Goal: Navigation & Orientation: Go to known website

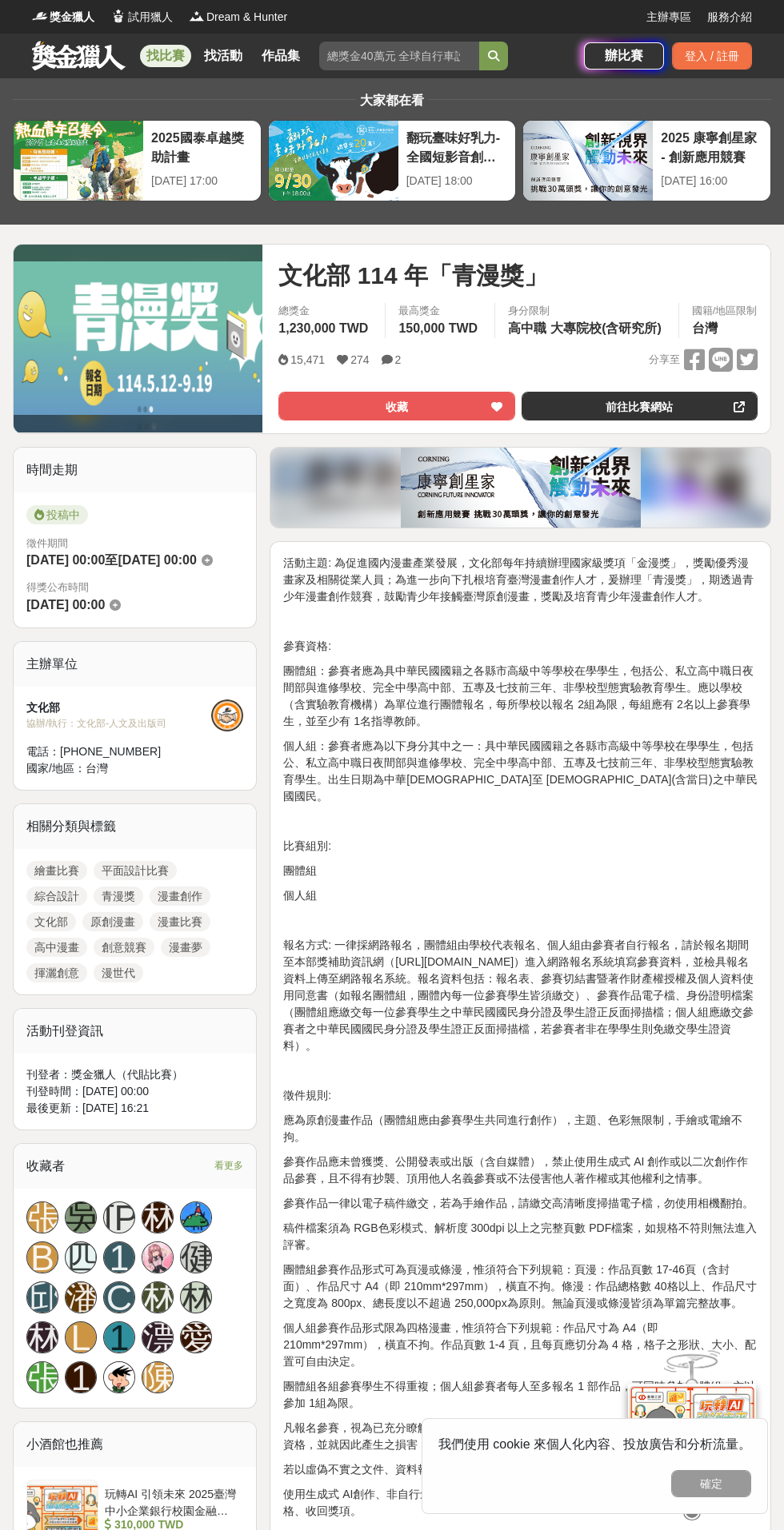
click at [630, 406] on link "前往比賽網站" at bounding box center [639, 406] width 236 height 28
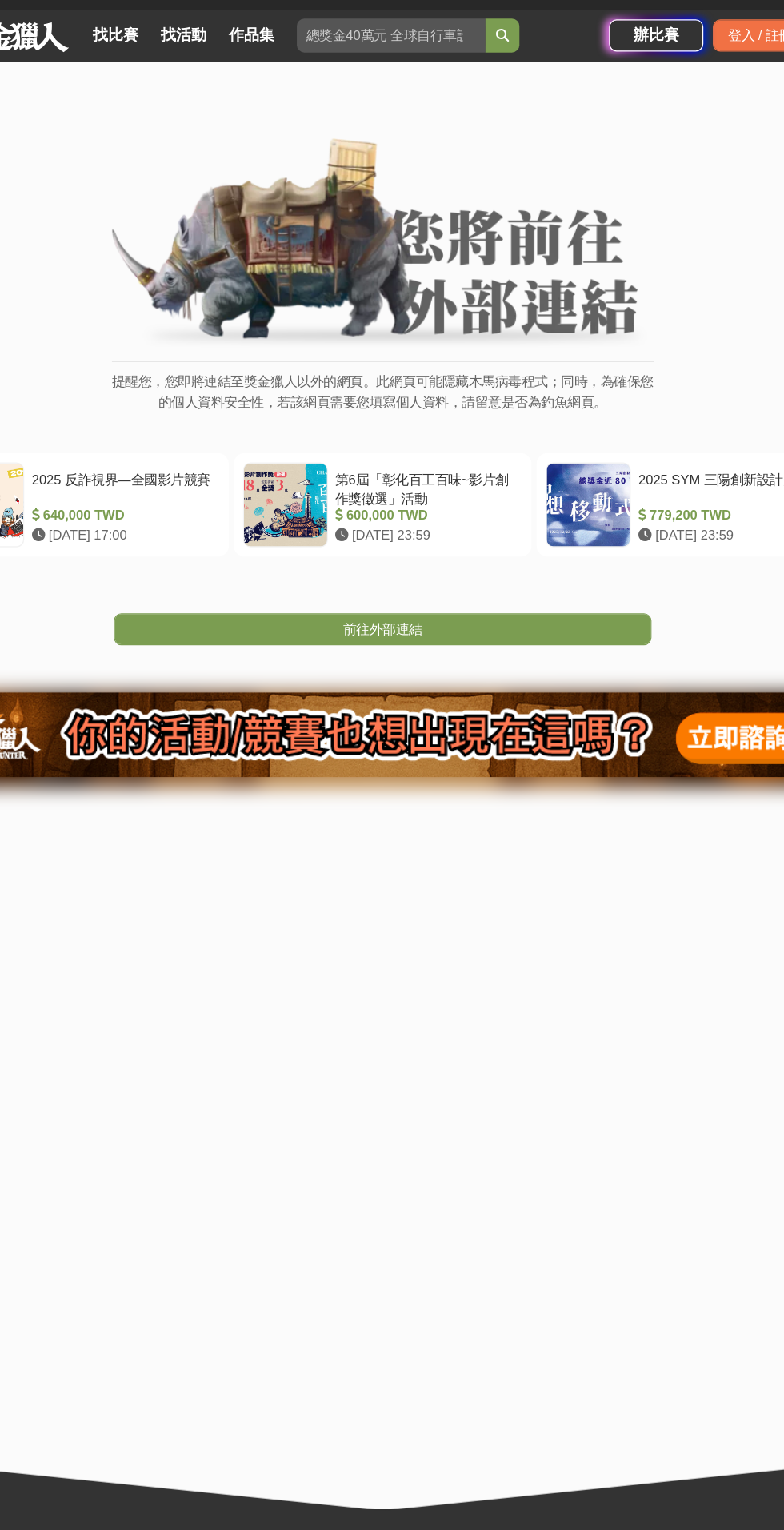
scroll to position [2, 0]
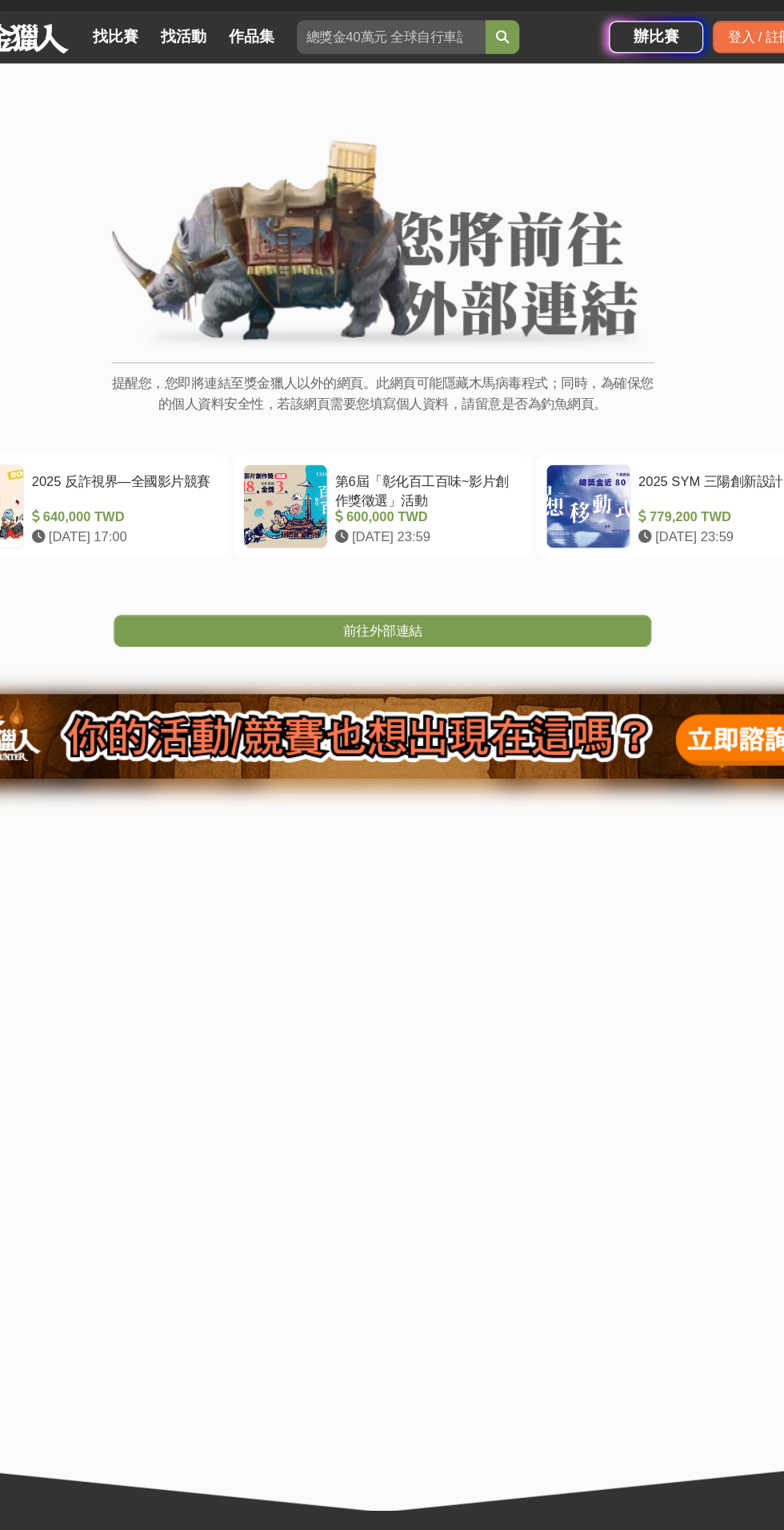
click at [526, 563] on link "前往外部連結" at bounding box center [392, 559] width 455 height 27
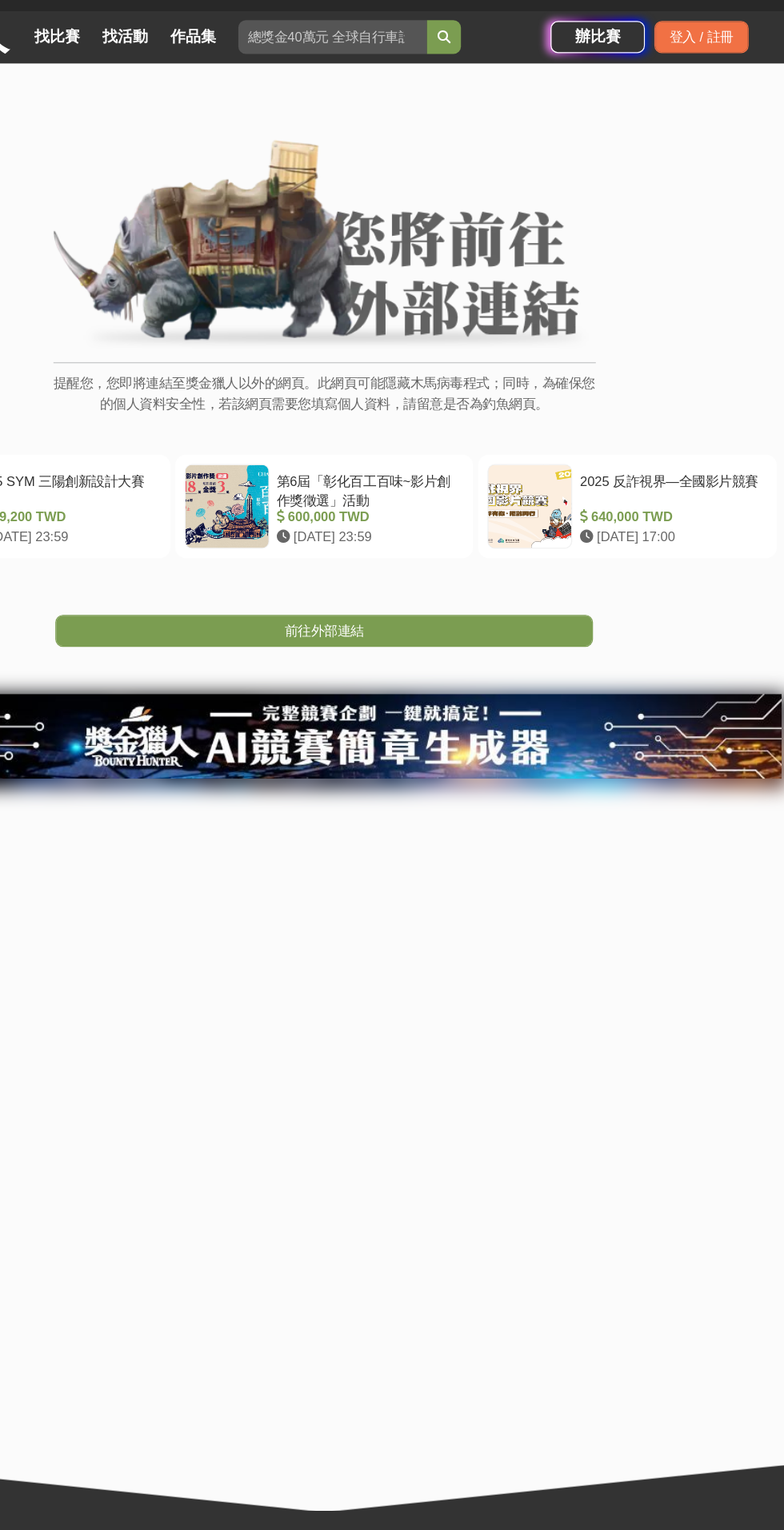
scroll to position [2, 0]
